Goal: Task Accomplishment & Management: Manage account settings

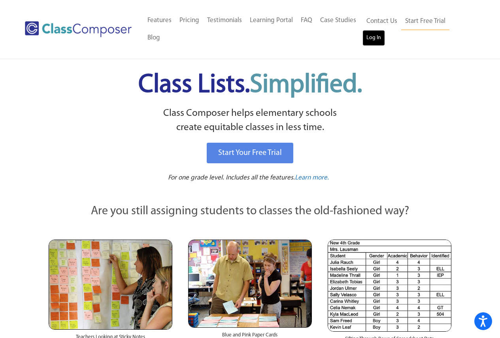
click at [378, 34] on link "Log In" at bounding box center [373, 38] width 23 height 16
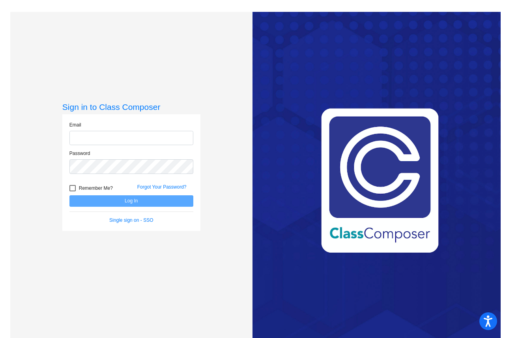
type input "[EMAIL_ADDRESS][DOMAIN_NAME]"
click at [114, 202] on button "Log In" at bounding box center [131, 200] width 124 height 11
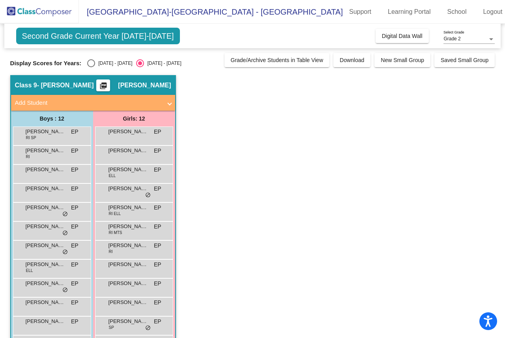
click at [91, 60] on div "Select an option" at bounding box center [91, 63] width 8 height 8
click at [91, 67] on input "[DATE] - [DATE]" at bounding box center [91, 67] width 0 height 0
radio input "true"
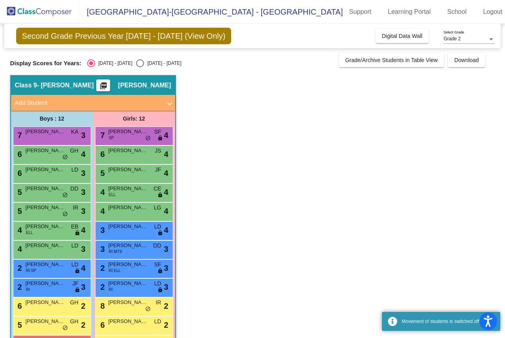
scroll to position [29, 0]
